Goal: Transaction & Acquisition: Purchase product/service

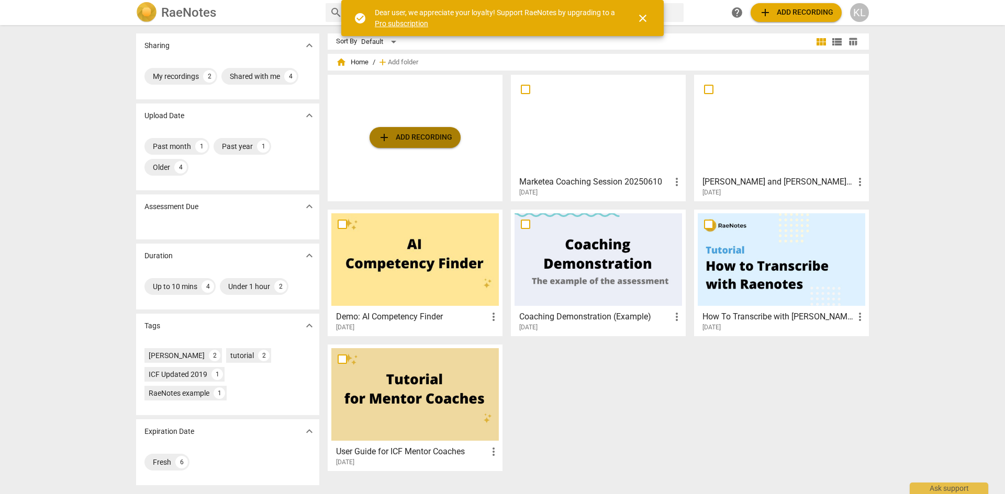
click at [402, 135] on span "add Add recording" at bounding box center [415, 137] width 74 height 13
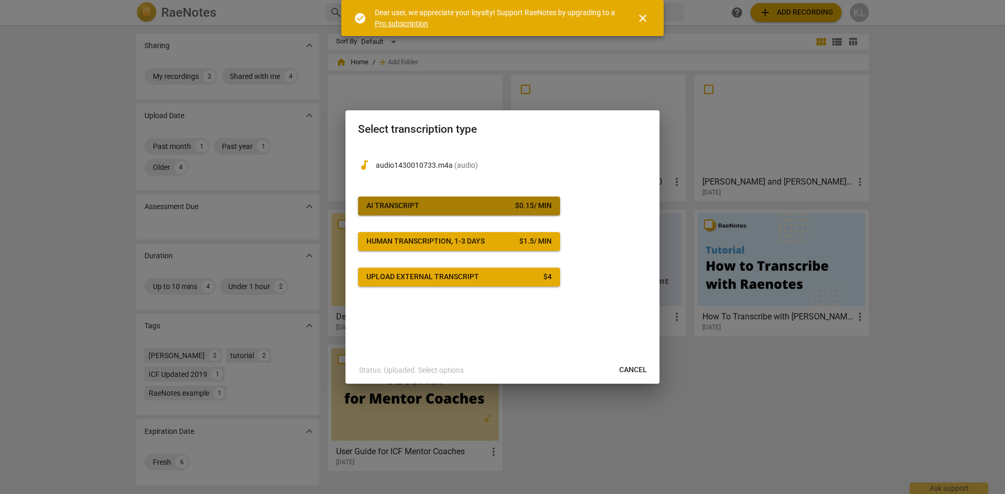
click at [431, 204] on span "AI Transcript $ 0.15 / min" at bounding box center [458, 206] width 185 height 10
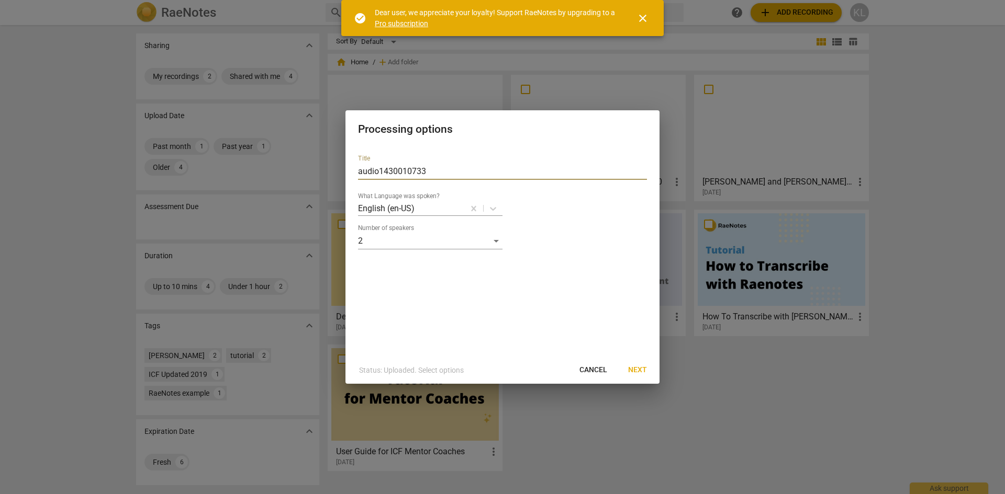
drag, startPoint x: 433, startPoint y: 173, endPoint x: 347, endPoint y: 172, distance: 85.3
click at [347, 172] on div "Title audio1430010733 What Language was spoken? English (en-US) Number of speak…" at bounding box center [502, 252] width 314 height 210
type input "[PERSON_NAME] and [PERSON_NAME] 2025.08"
click at [634, 370] on span "Next" at bounding box center [637, 370] width 19 height 10
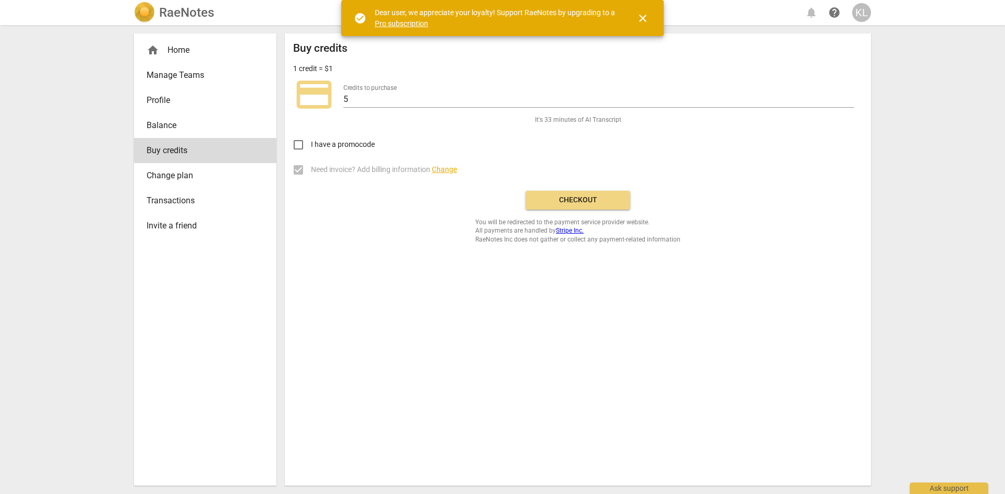
click at [585, 198] on span "Checkout" at bounding box center [578, 200] width 88 height 10
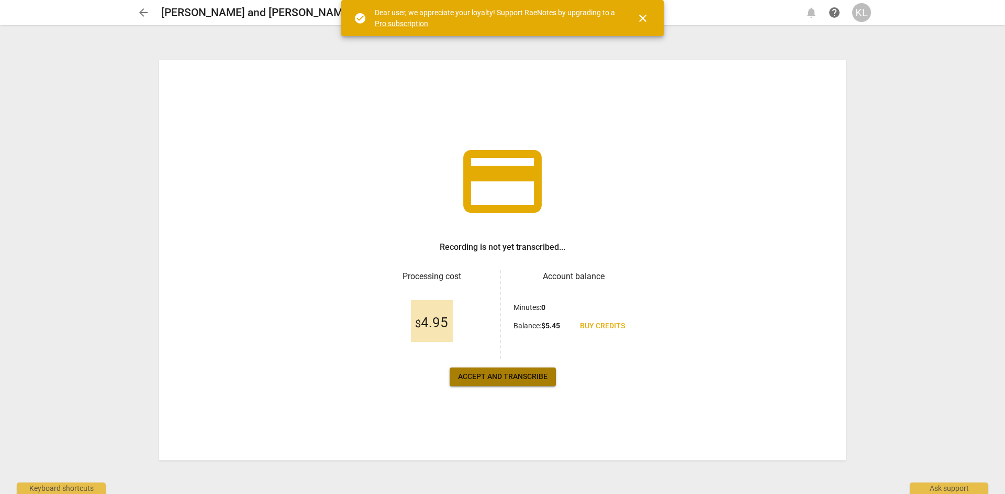
click at [488, 378] on span "Accept and transcribe" at bounding box center [502, 377] width 89 height 10
